Goal: Navigation & Orientation: Go to known website

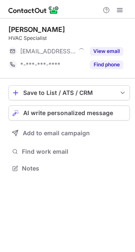
scroll to position [163, 135]
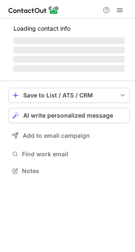
scroll to position [163, 135]
